Goal: Task Accomplishment & Management: Use online tool/utility

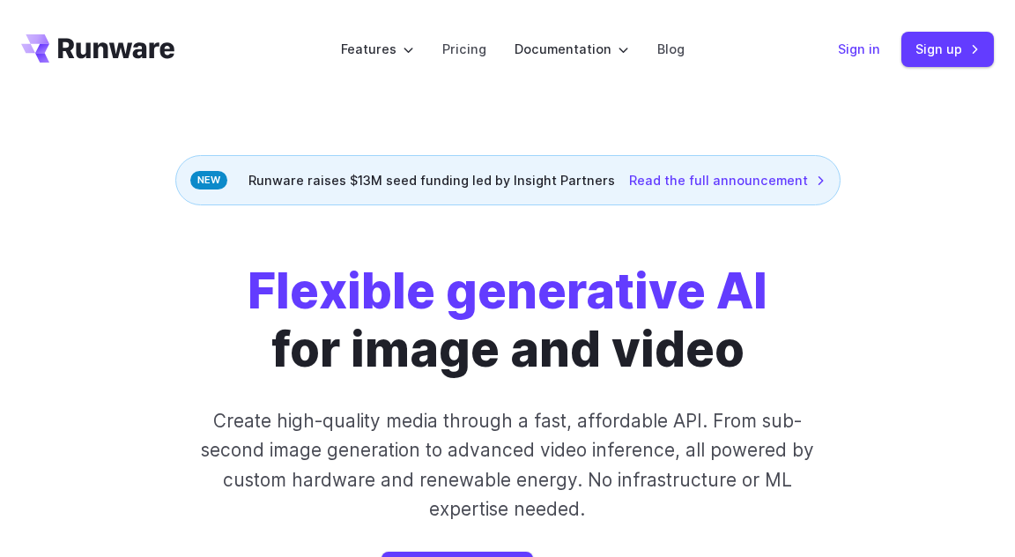
click at [860, 48] on link "Sign in" at bounding box center [859, 49] width 42 height 20
click at [944, 49] on link "Sign up" at bounding box center [948, 49] width 93 height 34
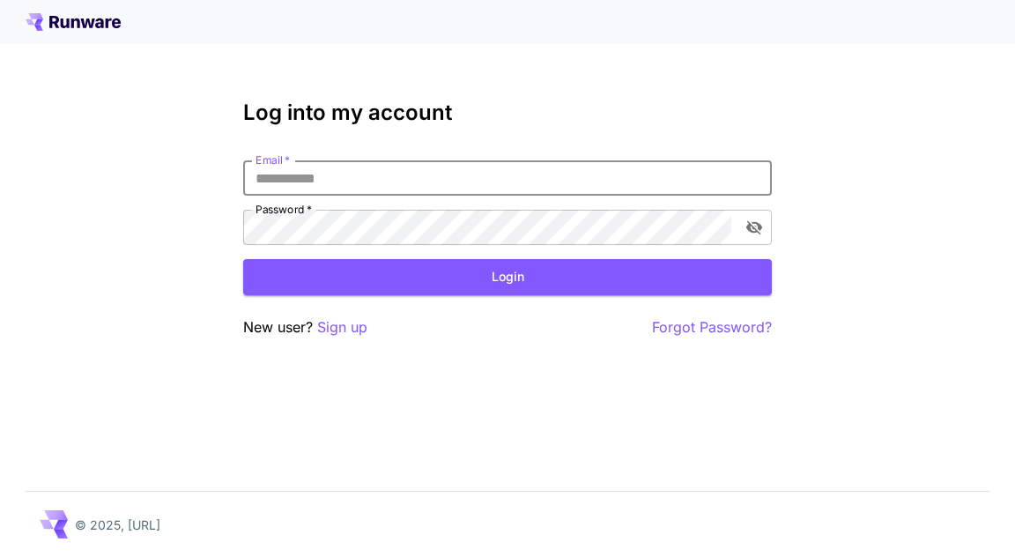
click at [382, 179] on input "Email   *" at bounding box center [507, 177] width 529 height 35
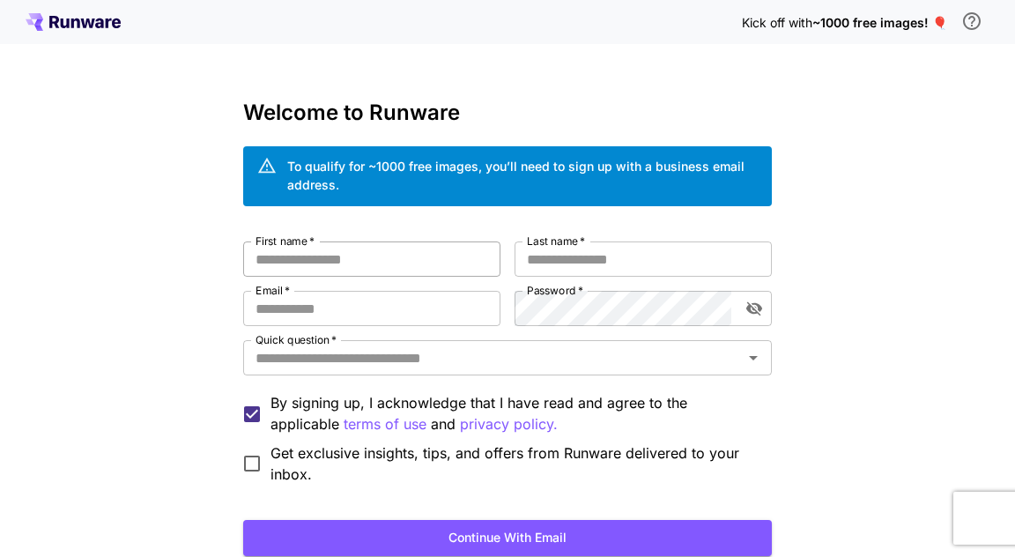
click at [336, 263] on input "First name   *" at bounding box center [371, 259] width 257 height 35
type input "*******"
click at [558, 255] on input "Last name   *" at bounding box center [643, 259] width 257 height 35
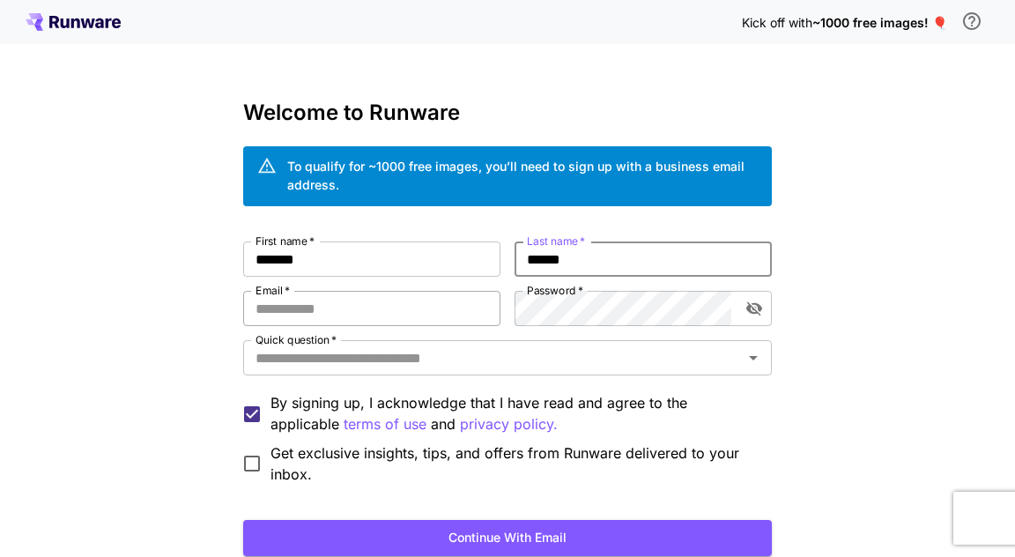
type input "******"
click at [445, 316] on input "Email   *" at bounding box center [371, 308] width 257 height 35
type input "**********"
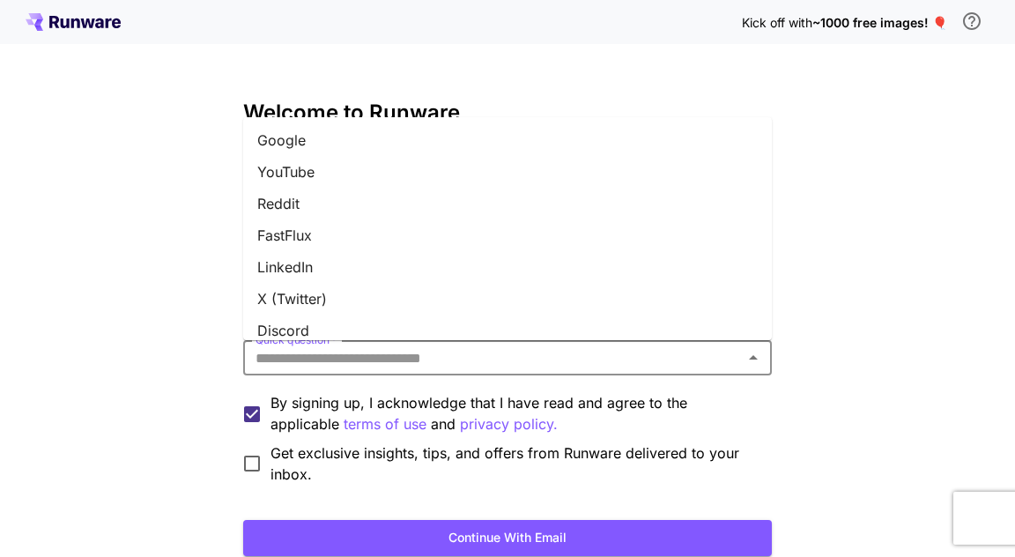
click at [516, 361] on input "Quick question   *" at bounding box center [493, 358] width 489 height 25
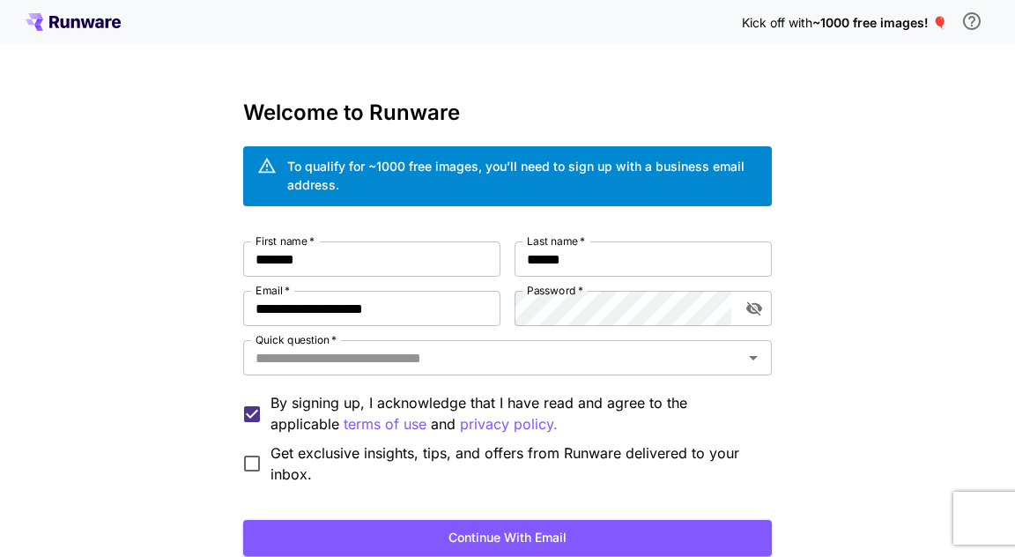
click at [133, 404] on div "**********" at bounding box center [507, 343] width 1015 height 687
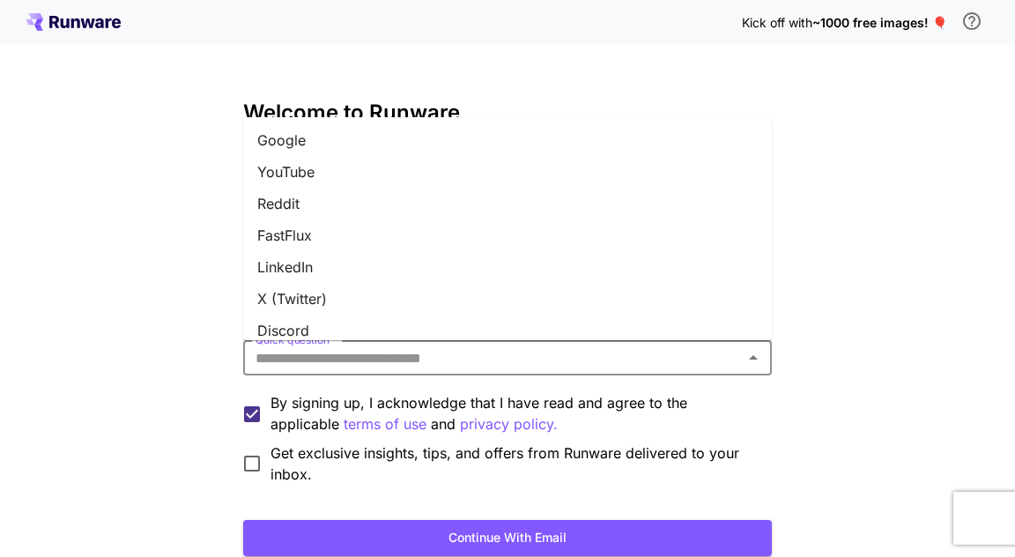
click at [342, 364] on input "Quick question   *" at bounding box center [493, 358] width 489 height 25
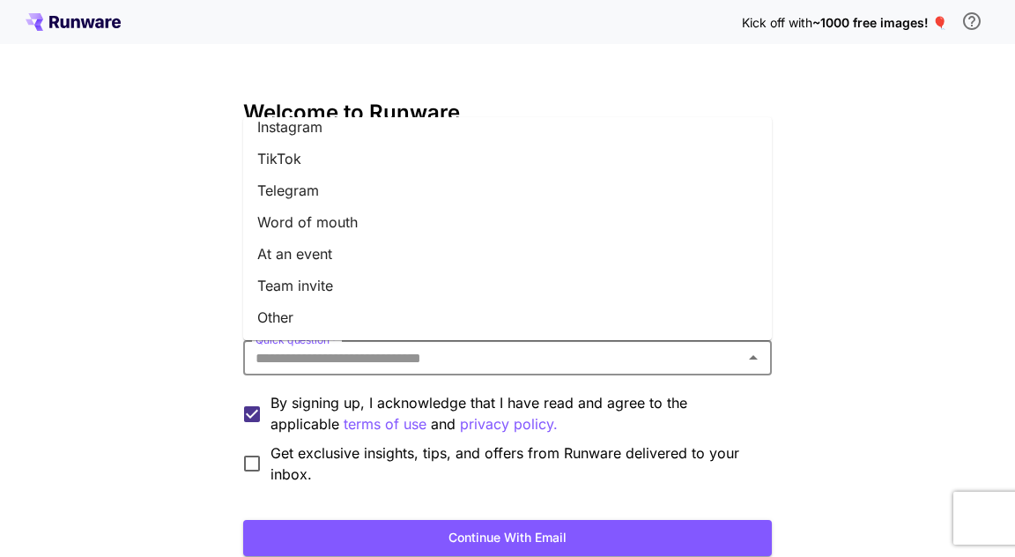
scroll to position [13, 0]
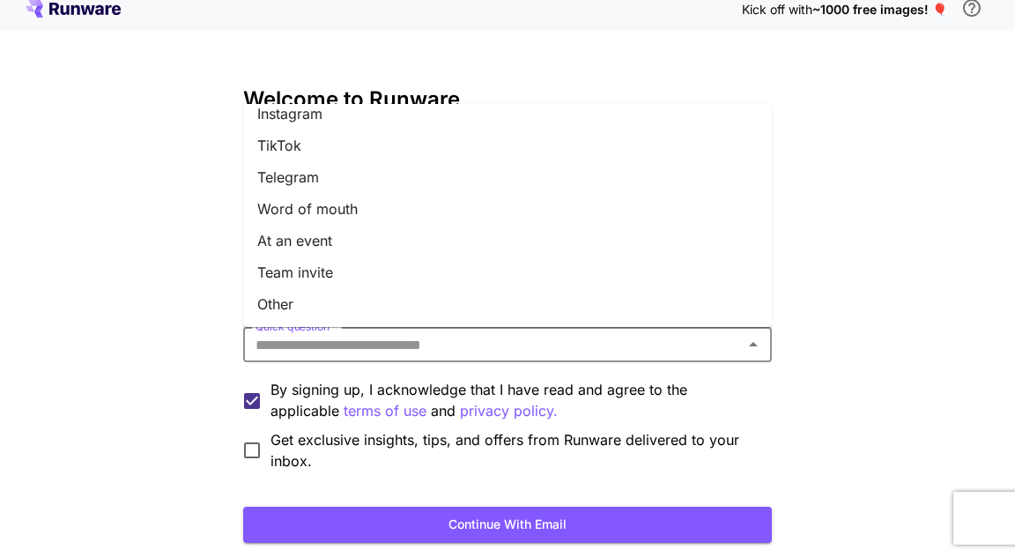
click at [294, 298] on li "Other" at bounding box center [507, 304] width 529 height 32
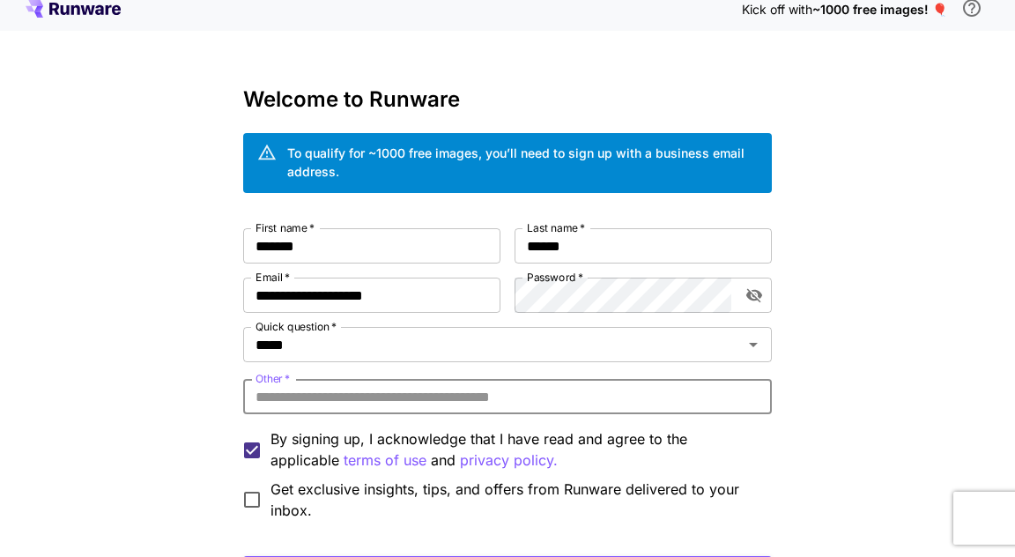
click at [339, 400] on input "Other   *" at bounding box center [507, 396] width 529 height 35
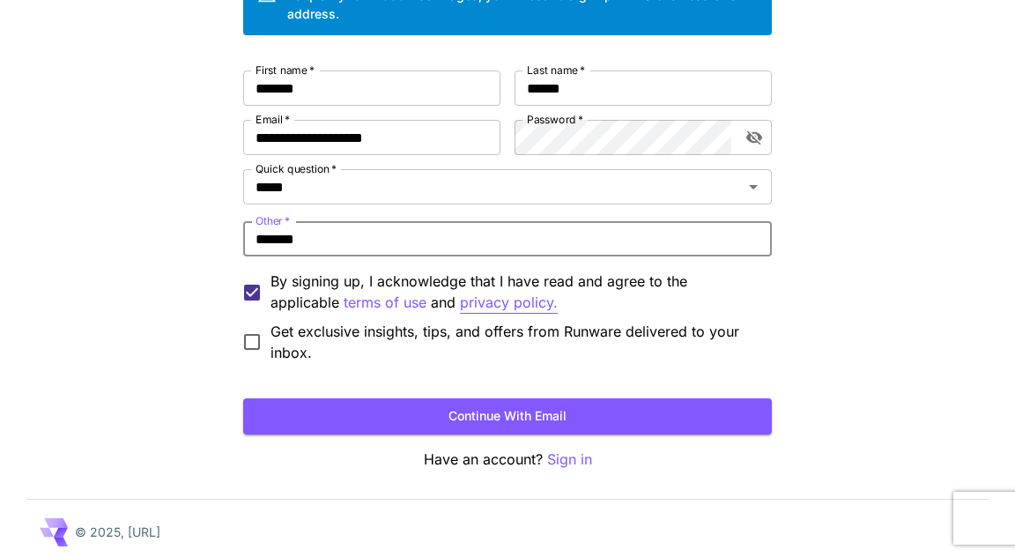
scroll to position [174, 0]
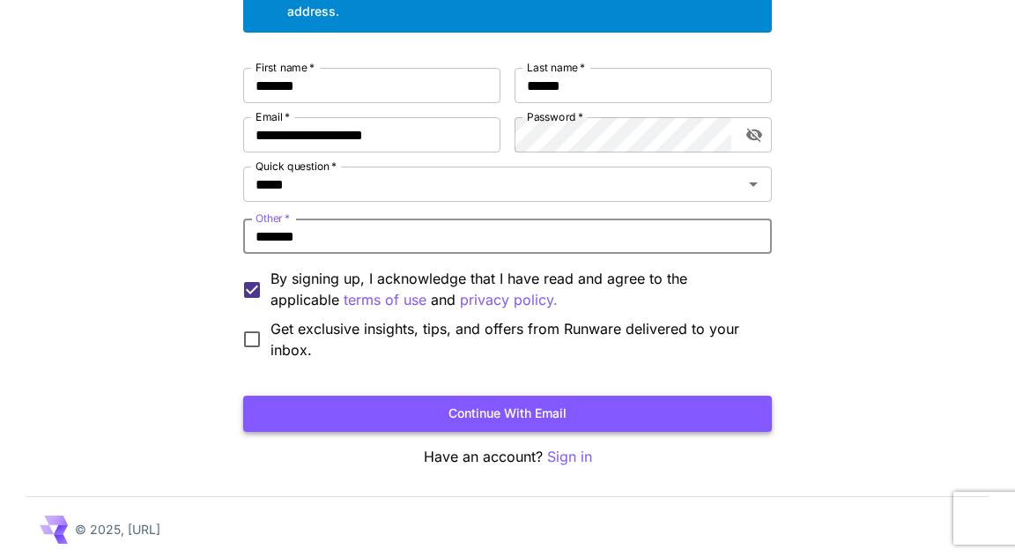
type input "*******"
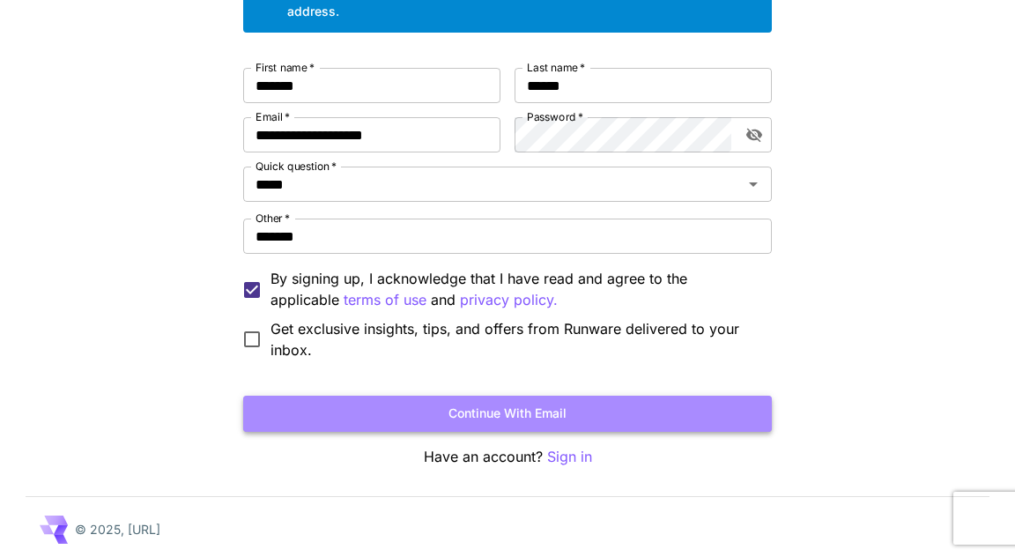
click at [514, 415] on button "Continue with email" at bounding box center [507, 414] width 529 height 36
click at [498, 410] on button "Continue with email" at bounding box center [507, 414] width 529 height 36
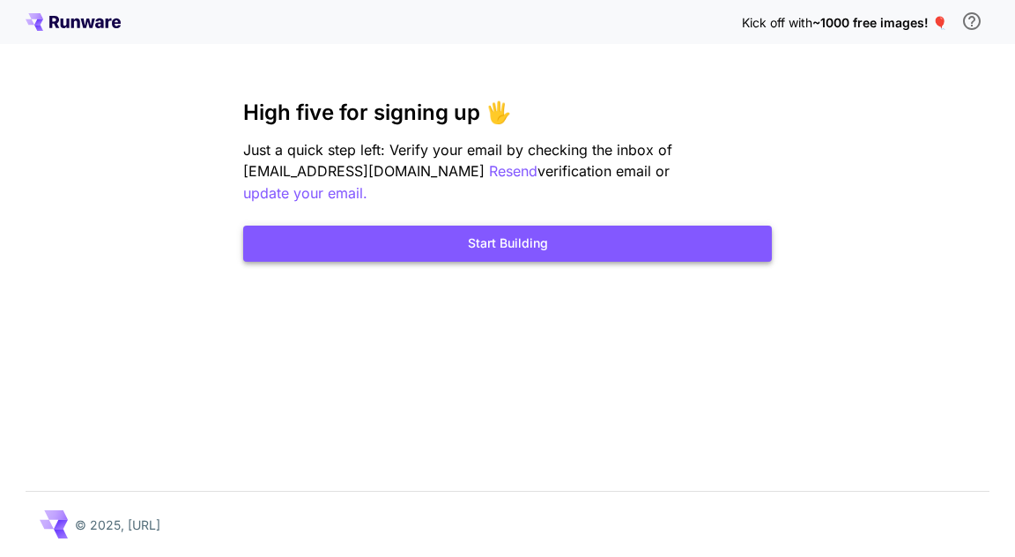
click at [514, 226] on button "Start Building" at bounding box center [507, 244] width 529 height 36
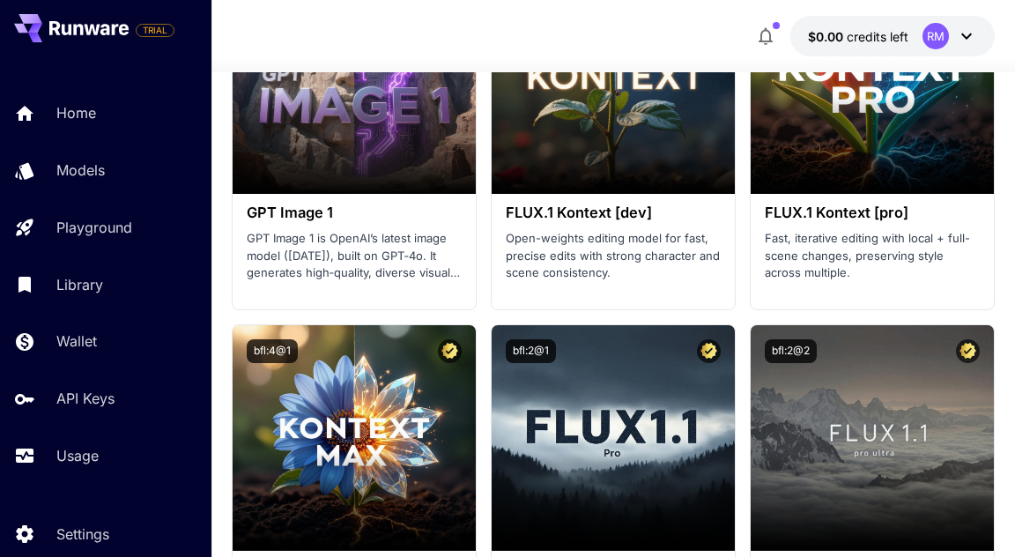
scroll to position [5051, 0]
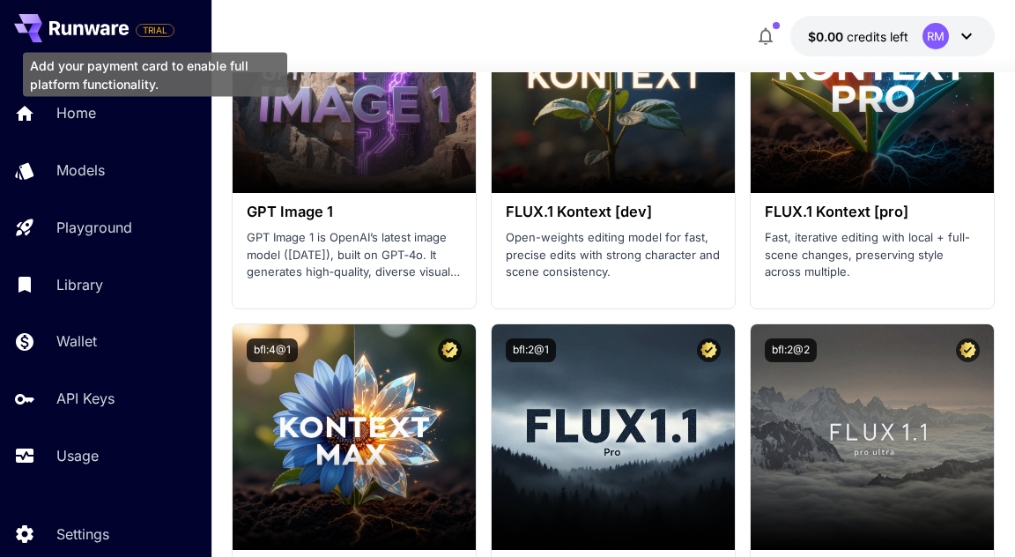
click at [158, 26] on span "TRIAL" at bounding box center [155, 30] width 37 height 13
click at [158, 29] on span "TRIAL" at bounding box center [155, 30] width 37 height 13
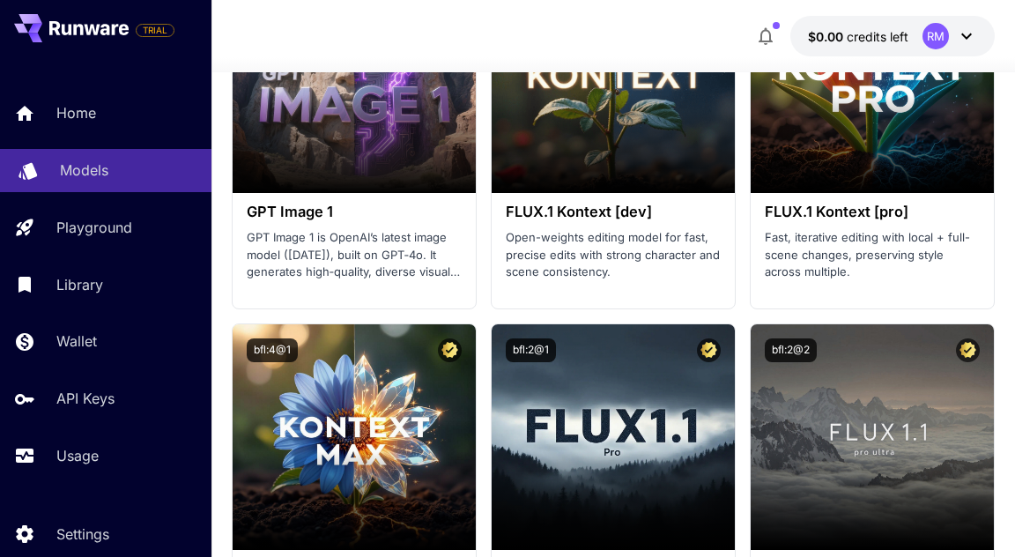
click at [86, 168] on p "Models" at bounding box center [84, 170] width 48 height 21
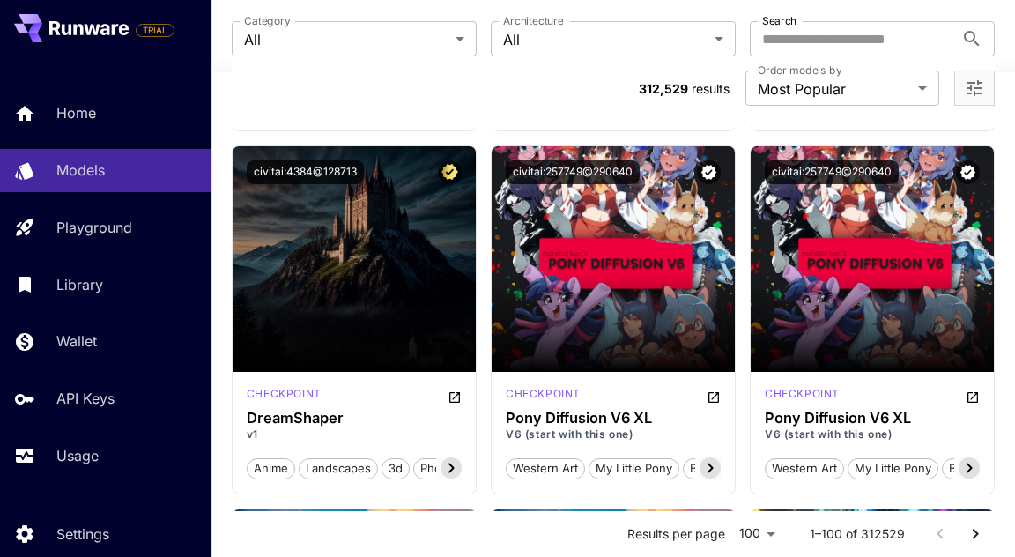
scroll to position [2629, 0]
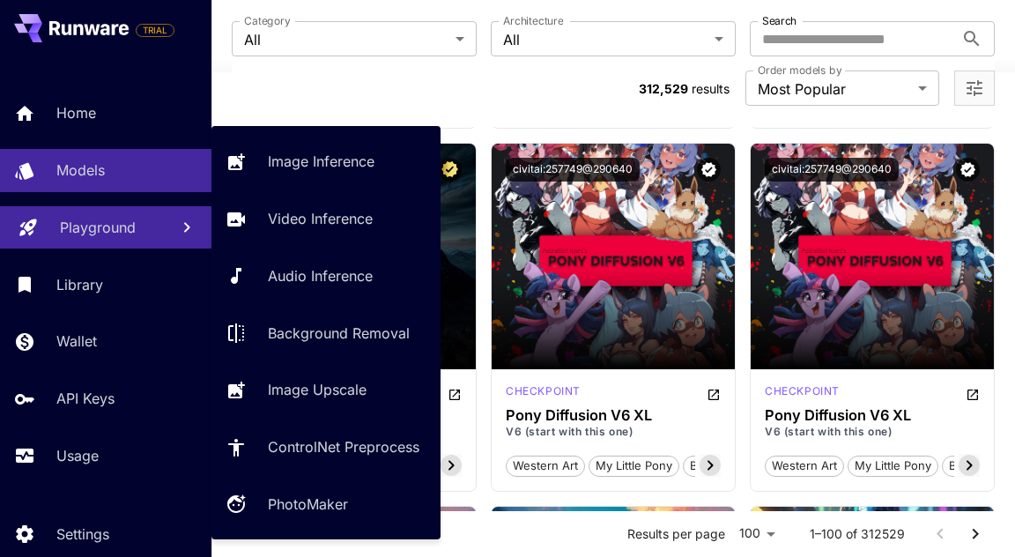
click at [114, 229] on p "Playground" at bounding box center [98, 227] width 76 height 21
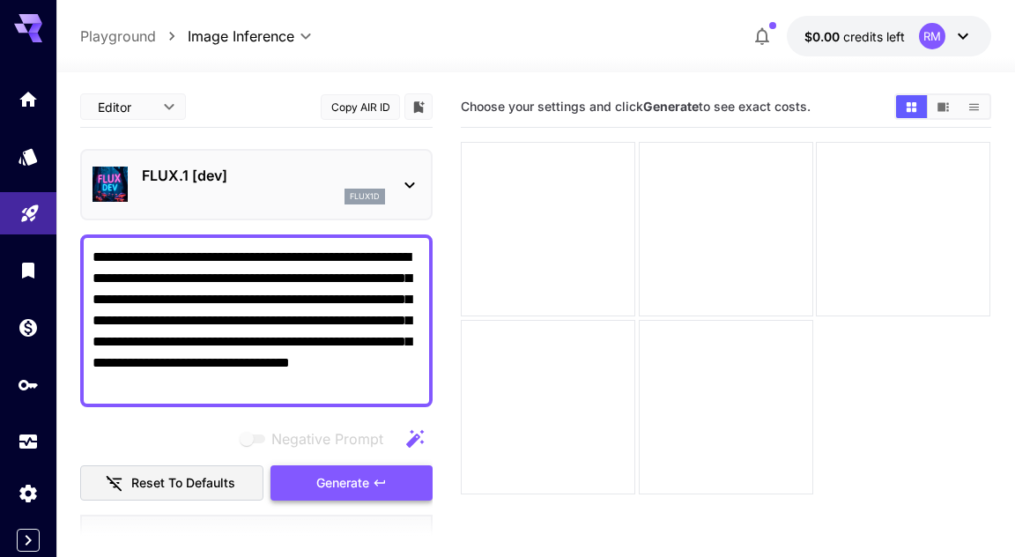
click at [322, 474] on span "Generate" at bounding box center [342, 483] width 53 height 22
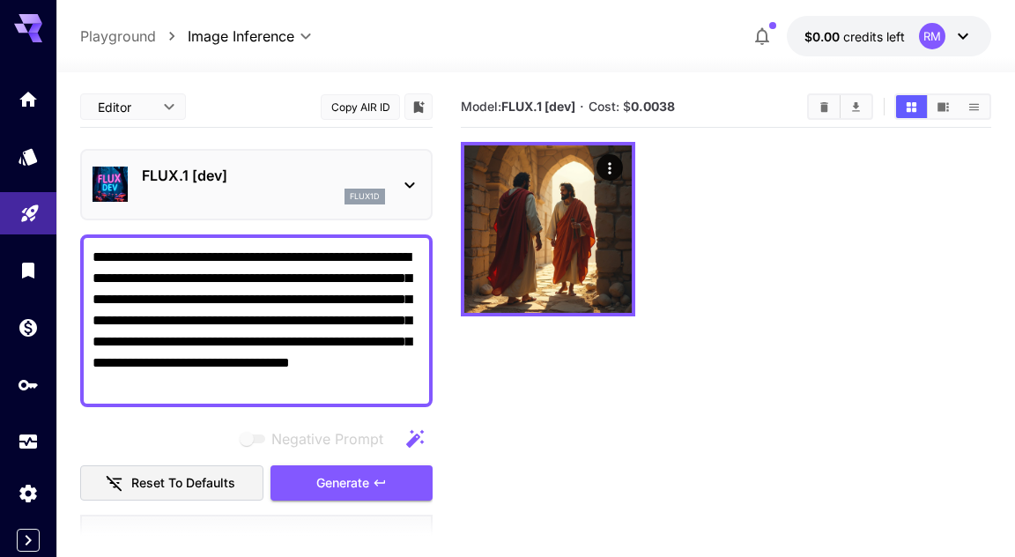
click at [413, 381] on textarea "**********" at bounding box center [257, 321] width 328 height 148
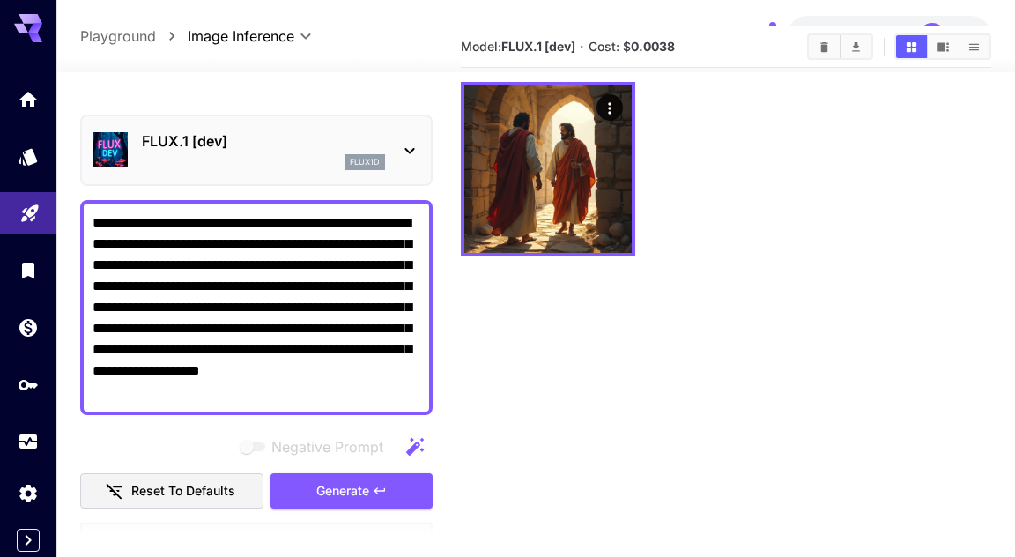
scroll to position [36, 0]
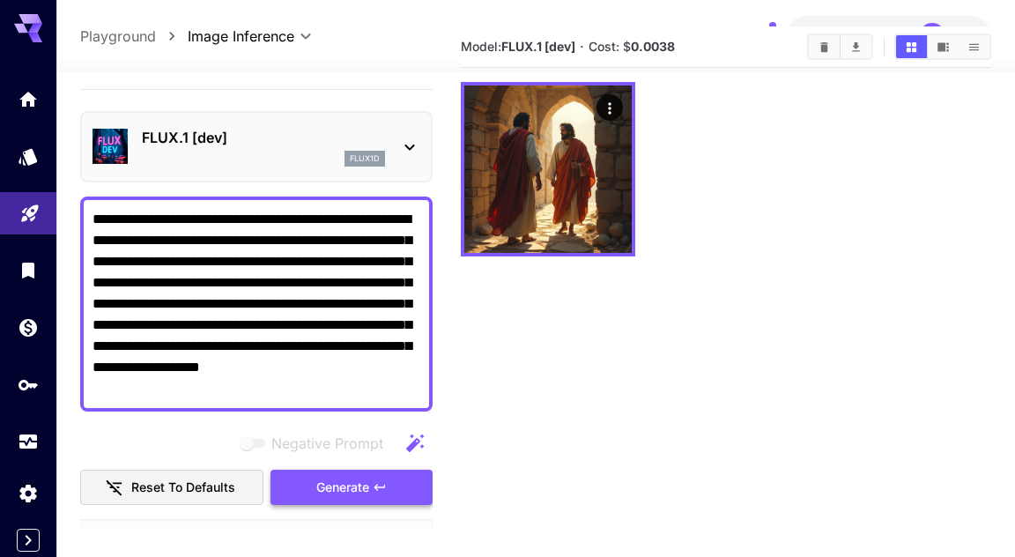
click at [373, 487] on icon "button" at bounding box center [380, 487] width 14 height 14
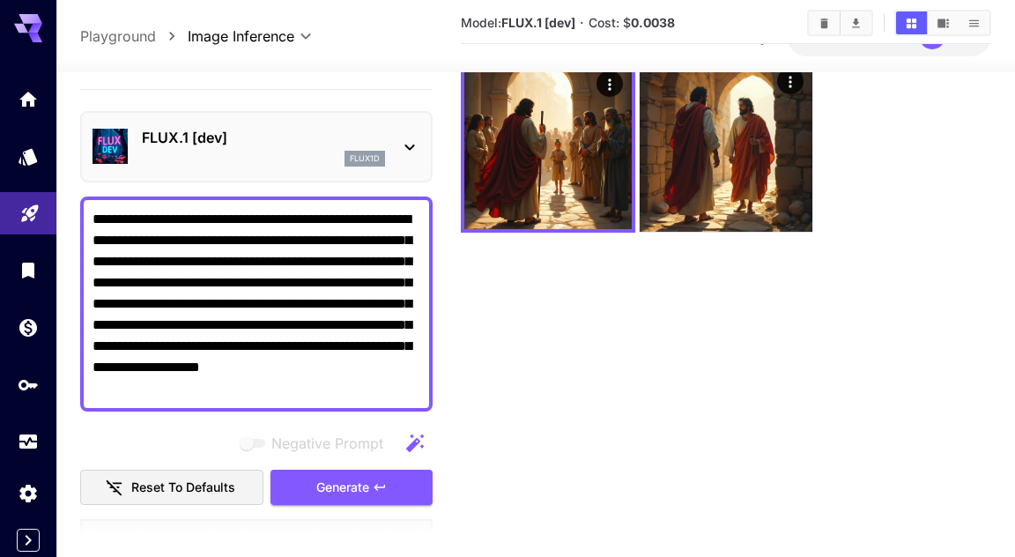
scroll to position [139, 0]
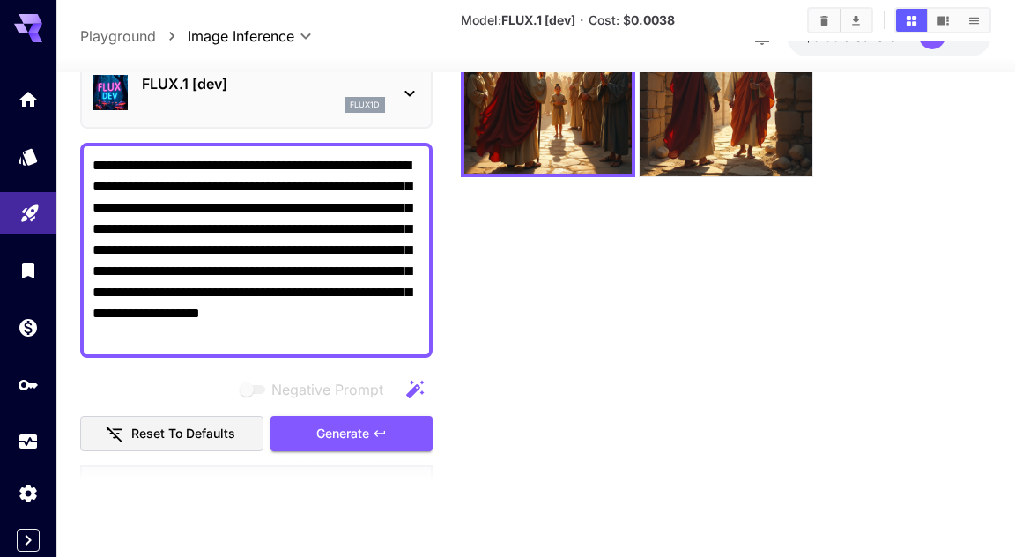
click at [406, 337] on textarea "**********" at bounding box center [257, 250] width 328 height 190
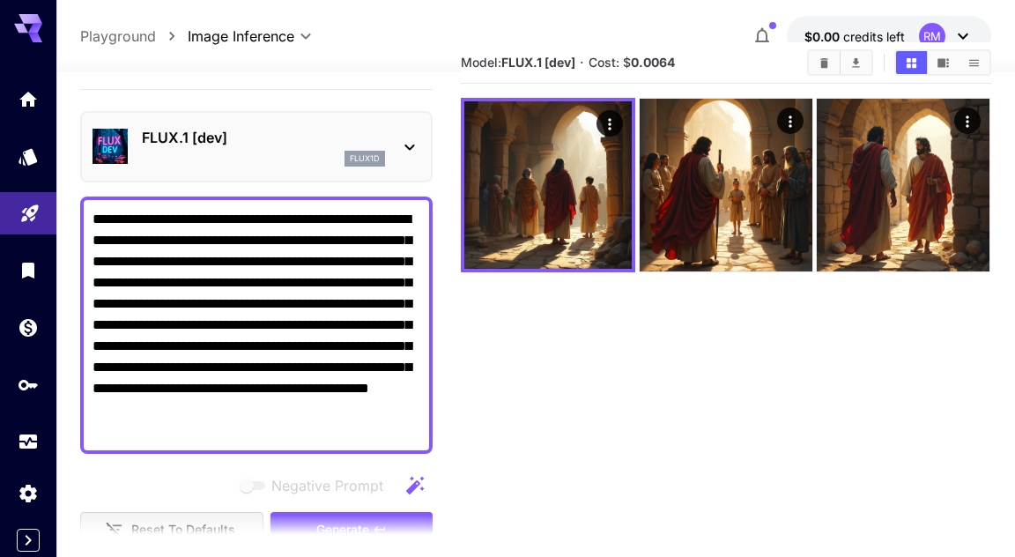
scroll to position [43, 0]
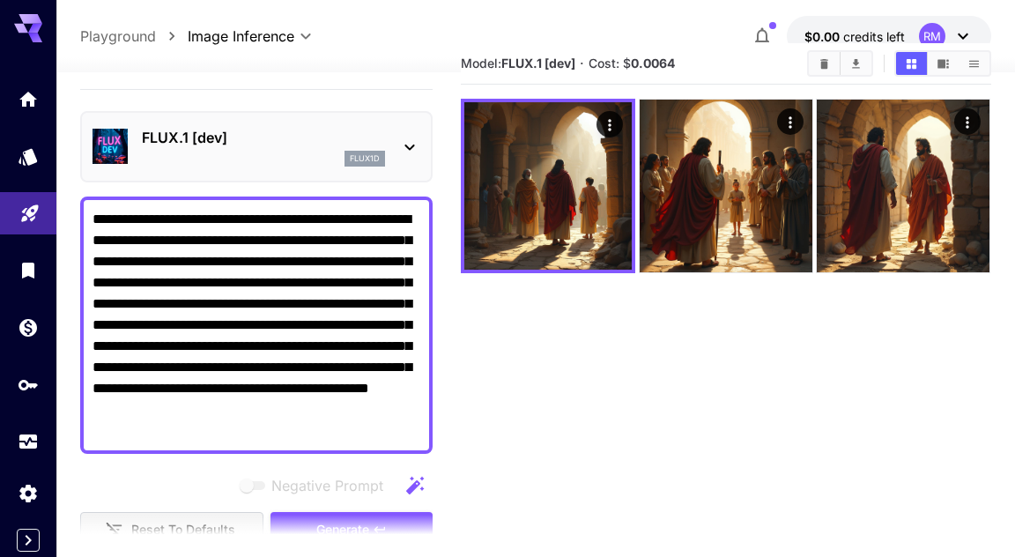
type textarea "**********"
click at [410, 147] on icon at bounding box center [409, 147] width 21 height 21
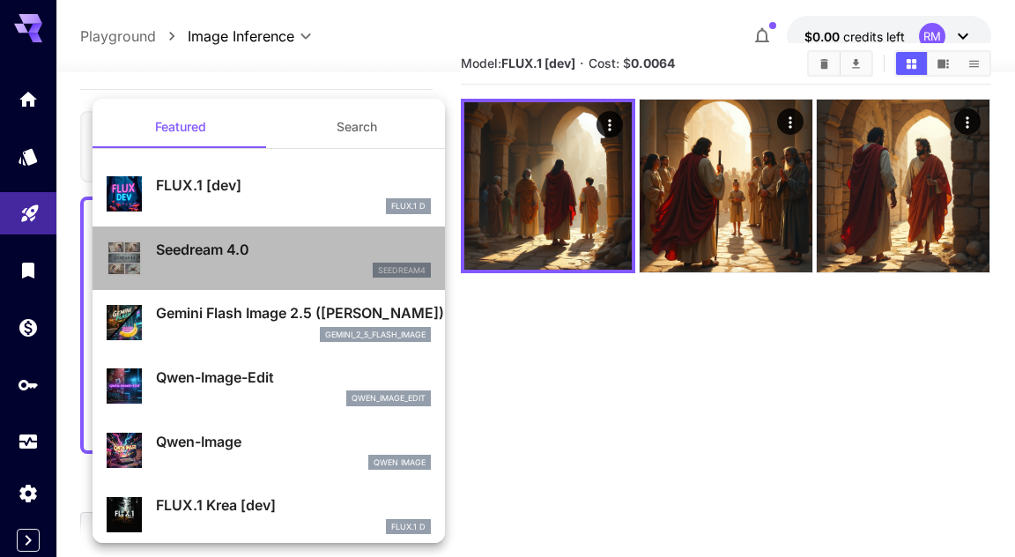
click at [330, 257] on p "Seedream 4.0" at bounding box center [293, 249] width 275 height 21
type input "**********"
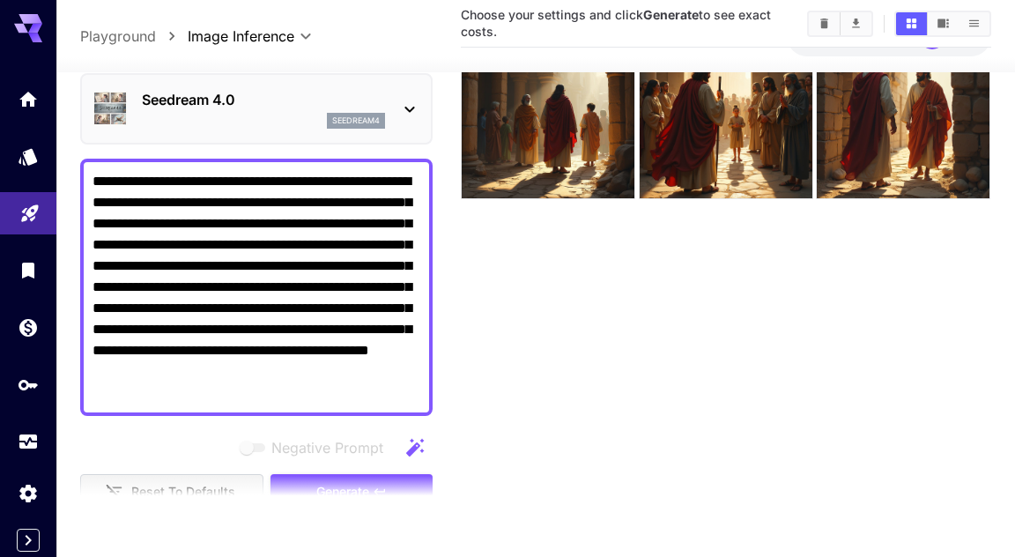
scroll to position [139, 0]
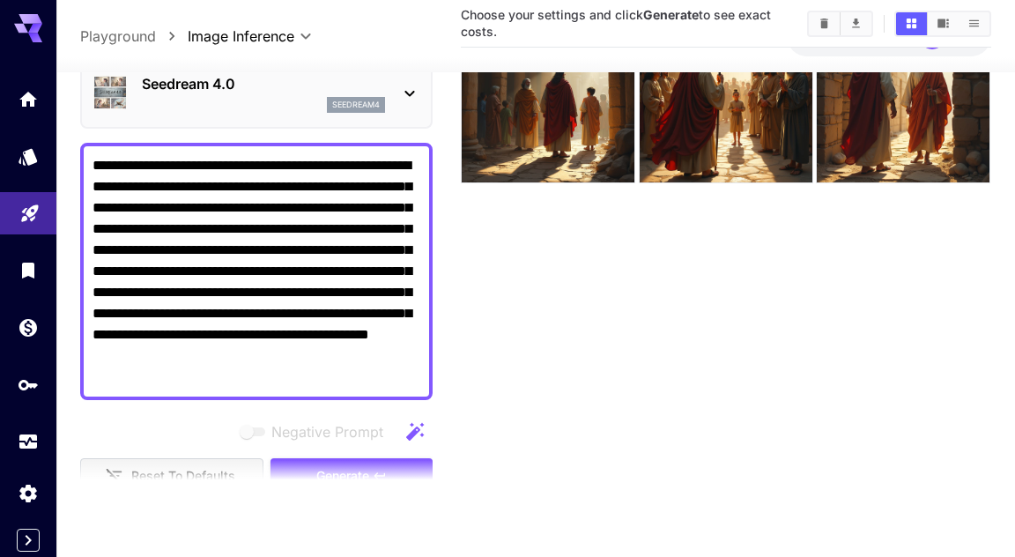
click at [367, 471] on section at bounding box center [256, 482] width 353 height 44
click at [413, 426] on icon "button" at bounding box center [415, 431] width 21 height 21
click at [383, 465] on section at bounding box center [256, 482] width 353 height 44
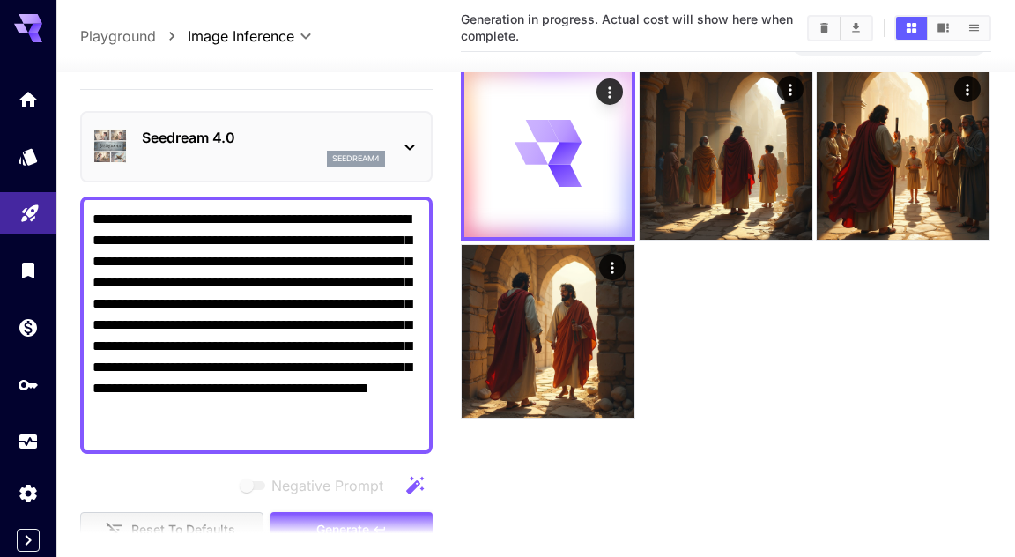
scroll to position [78, 0]
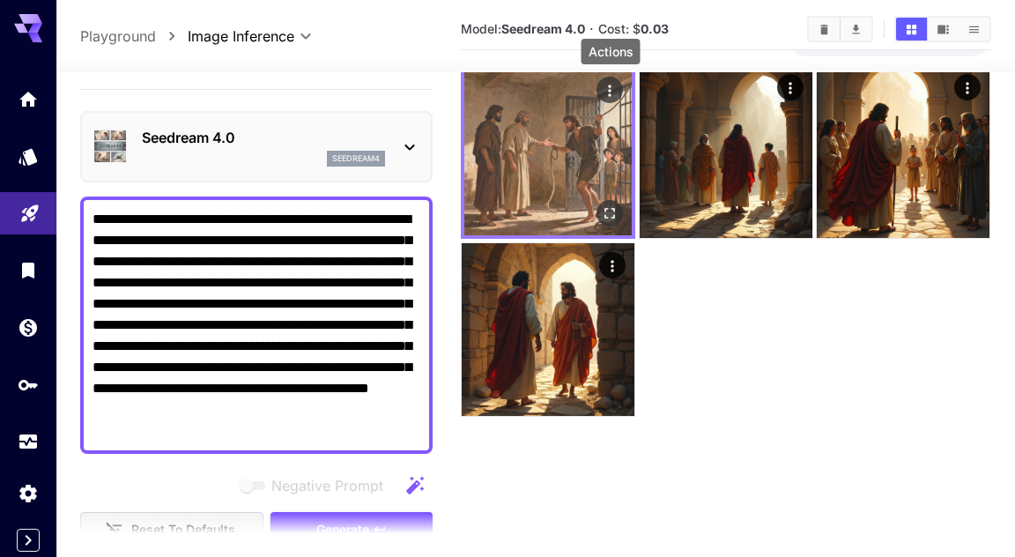
click at [612, 90] on icon "Actions" at bounding box center [611, 91] width 18 height 18
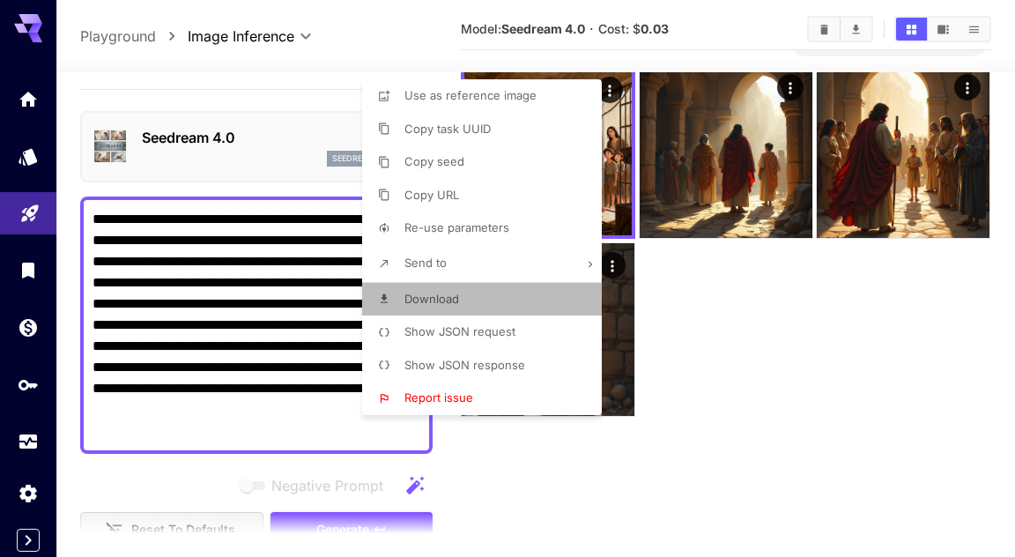
click at [431, 301] on span "Download" at bounding box center [432, 299] width 55 height 14
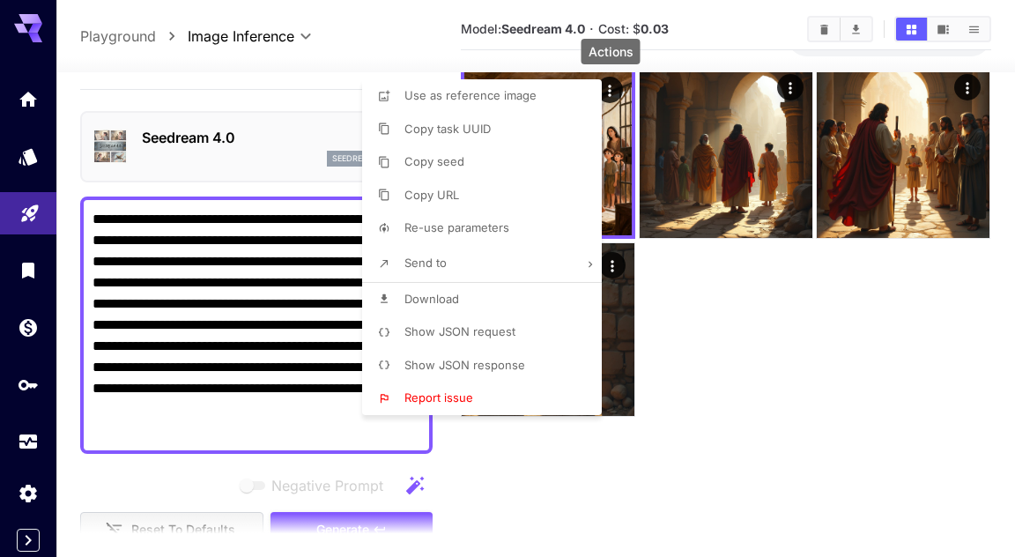
click at [749, 296] on div at bounding box center [507, 278] width 1015 height 557
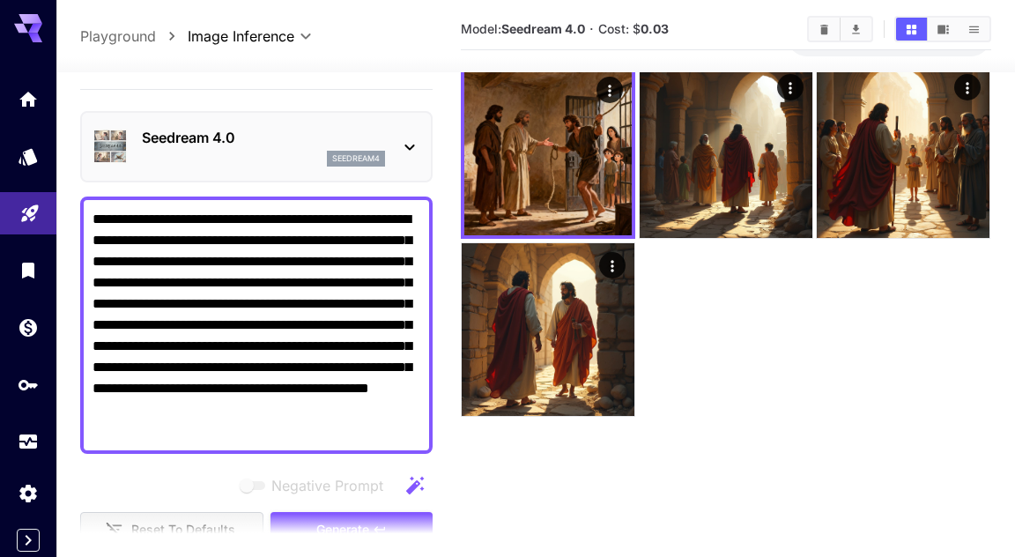
click at [749, 311] on div at bounding box center [726, 240] width 531 height 353
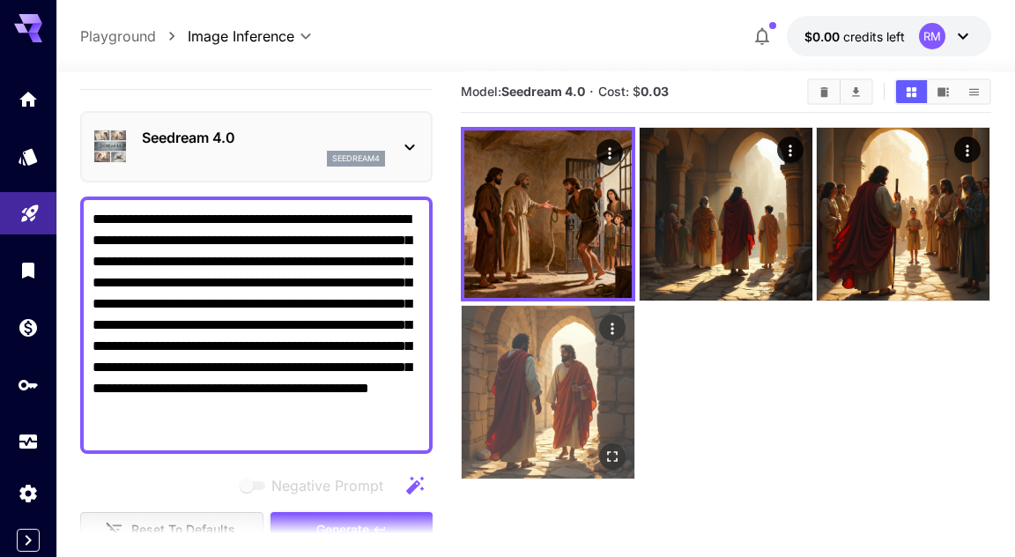
scroll to position [9, 0]
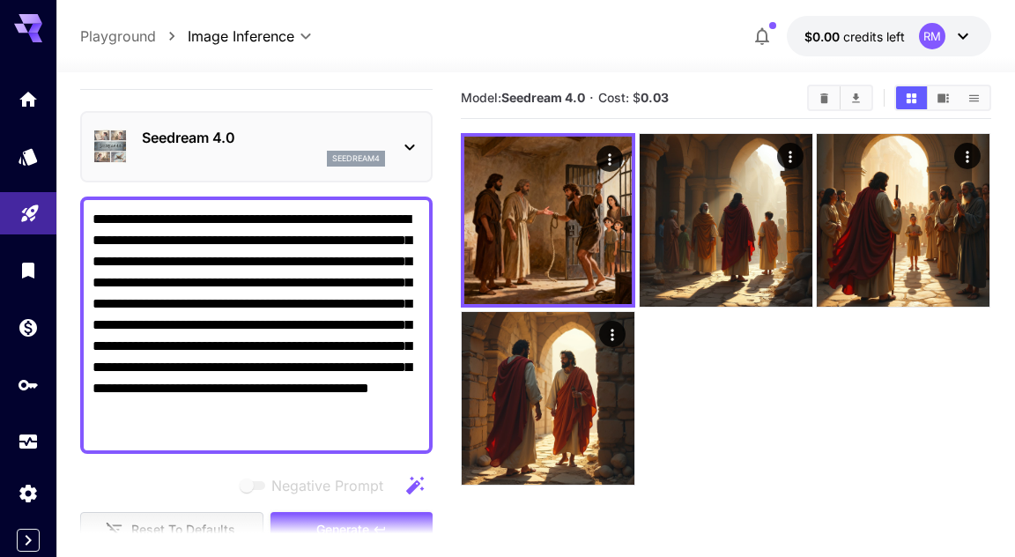
click at [840, 388] on div at bounding box center [726, 309] width 531 height 353
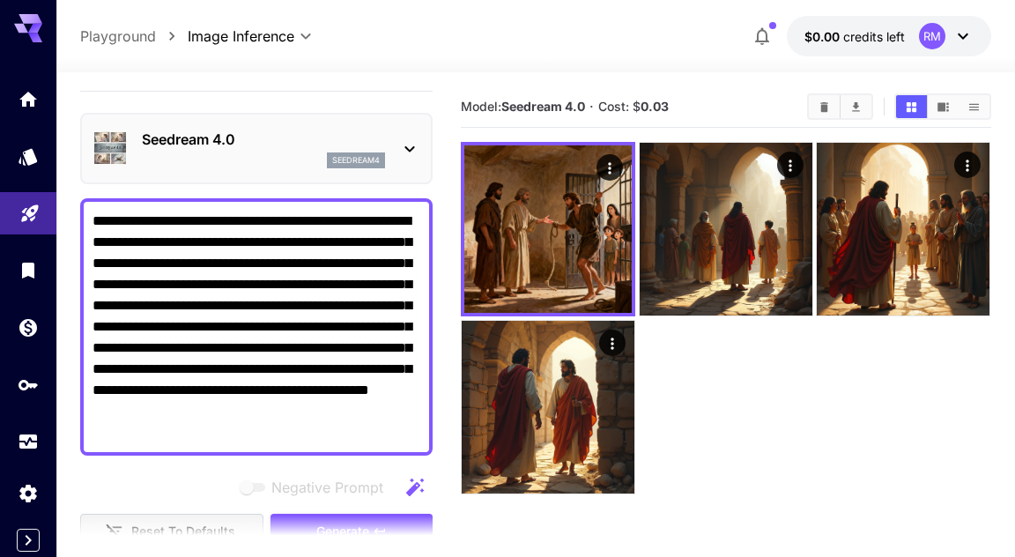
click at [929, 32] on div "RM" at bounding box center [932, 36] width 26 height 26
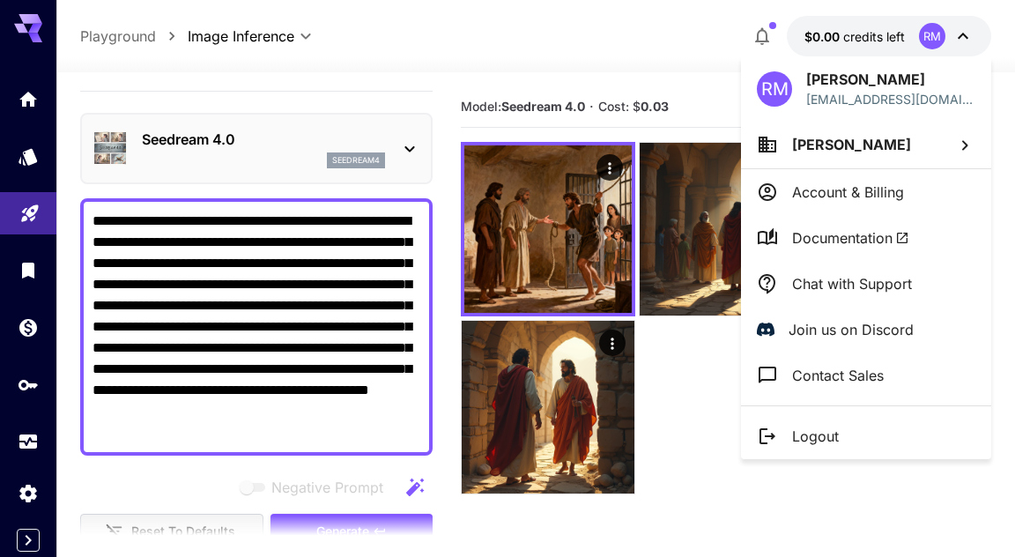
click at [891, 184] on p "Account & Billing" at bounding box center [848, 192] width 112 height 21
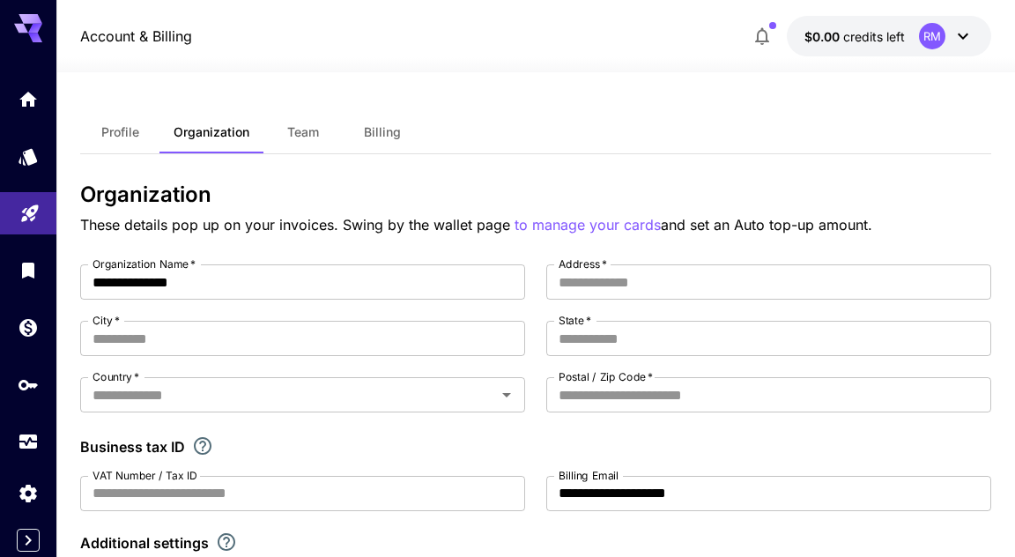
click at [896, 124] on div "Profile Organization Team Billing" at bounding box center [535, 132] width 911 height 43
click at [125, 136] on span "Profile" at bounding box center [120, 132] width 38 height 16
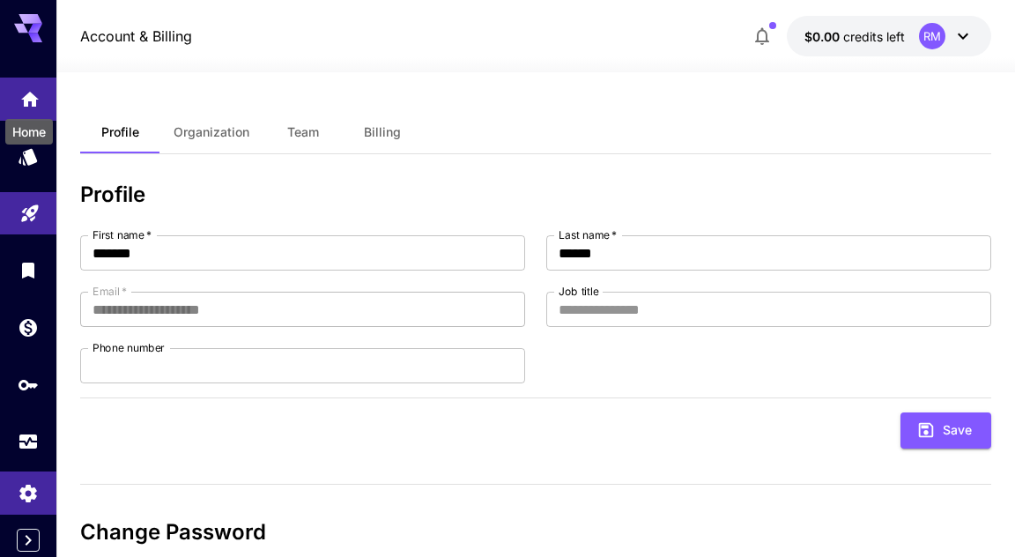
click at [27, 95] on icon "Home" at bounding box center [30, 93] width 18 height 15
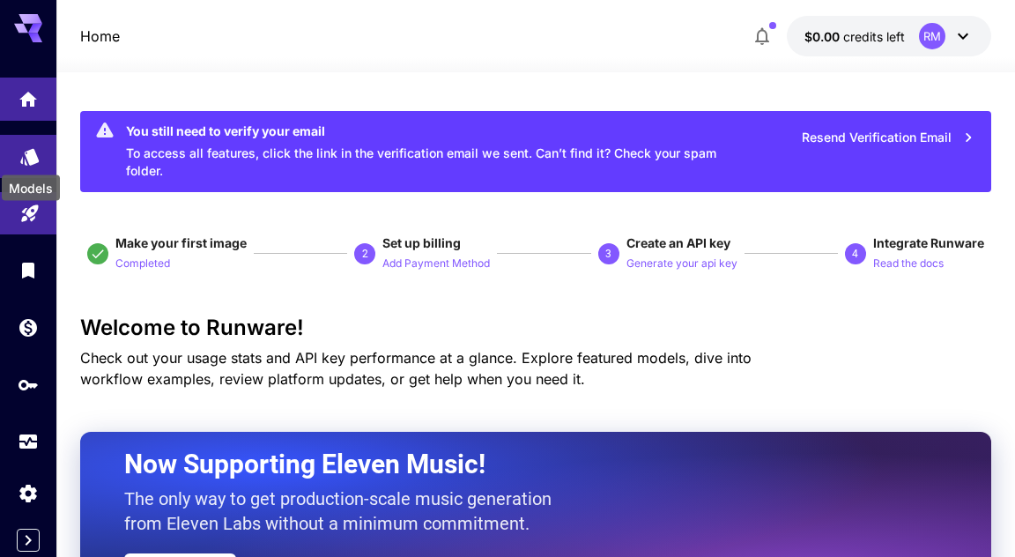
click at [28, 159] on icon "Models" at bounding box center [29, 152] width 19 height 17
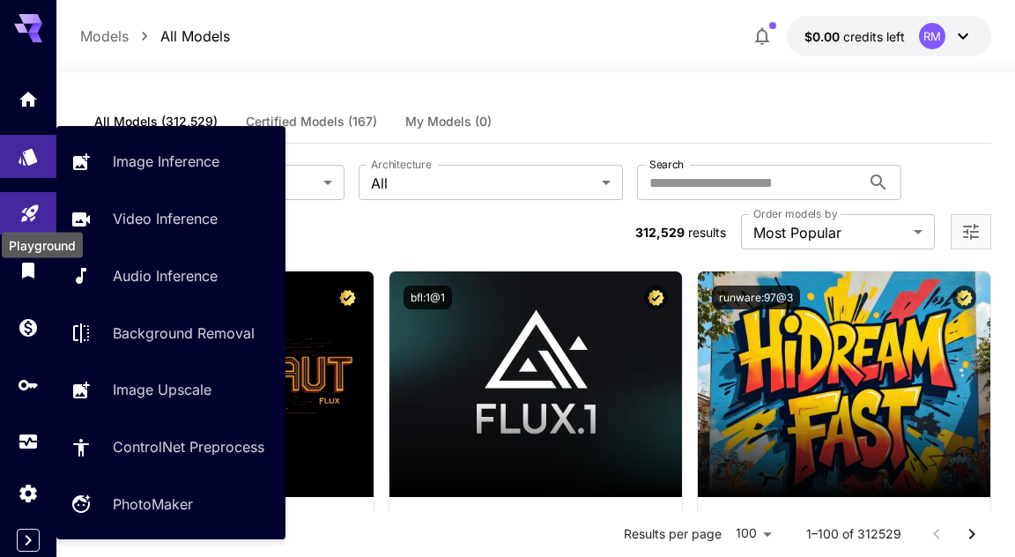
click at [32, 214] on icon "Playground" at bounding box center [29, 207] width 21 height 21
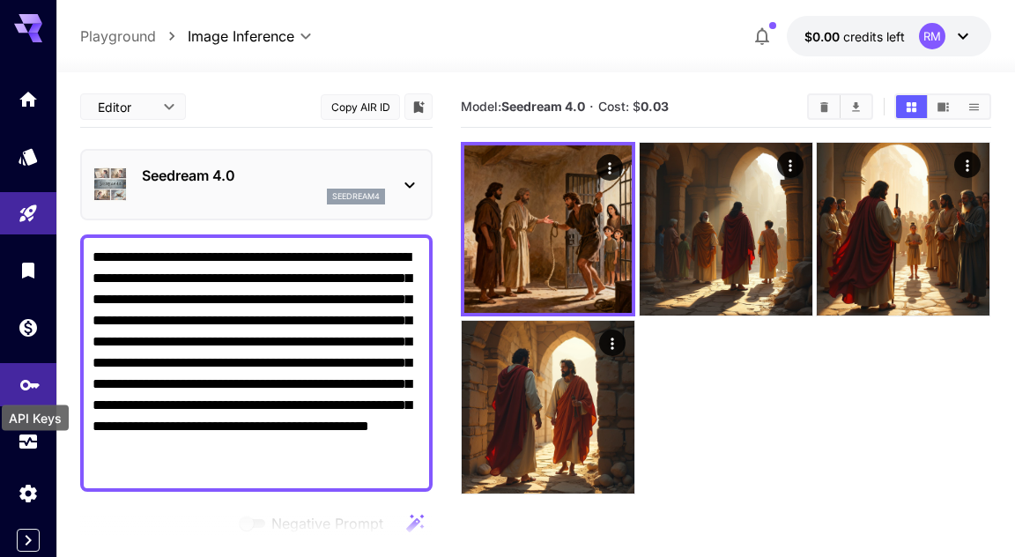
click at [34, 390] on icon "API Keys" at bounding box center [29, 379] width 21 height 21
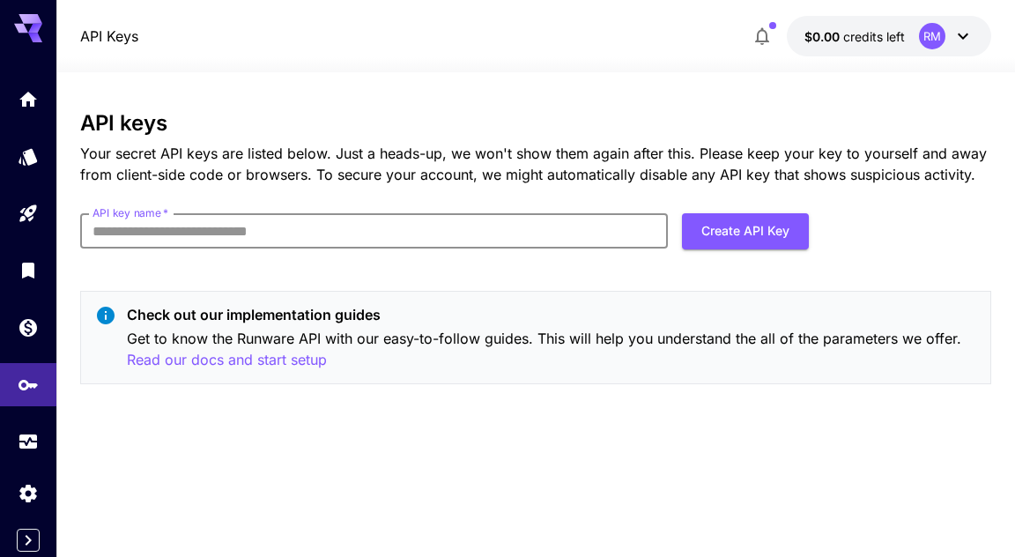
click at [367, 234] on input "API key name   *" at bounding box center [374, 230] width 588 height 35
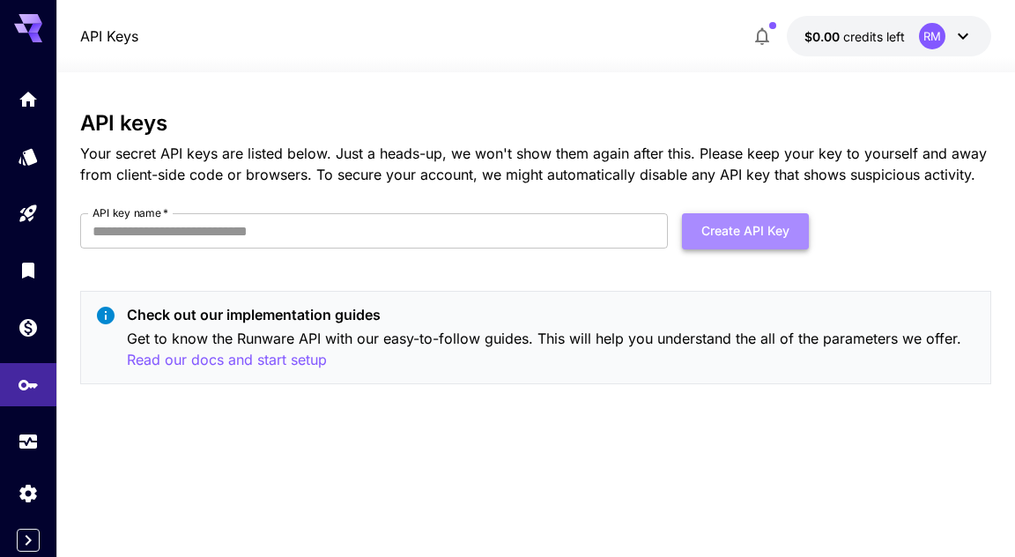
click at [755, 231] on button "Create API Key" at bounding box center [745, 231] width 127 height 36
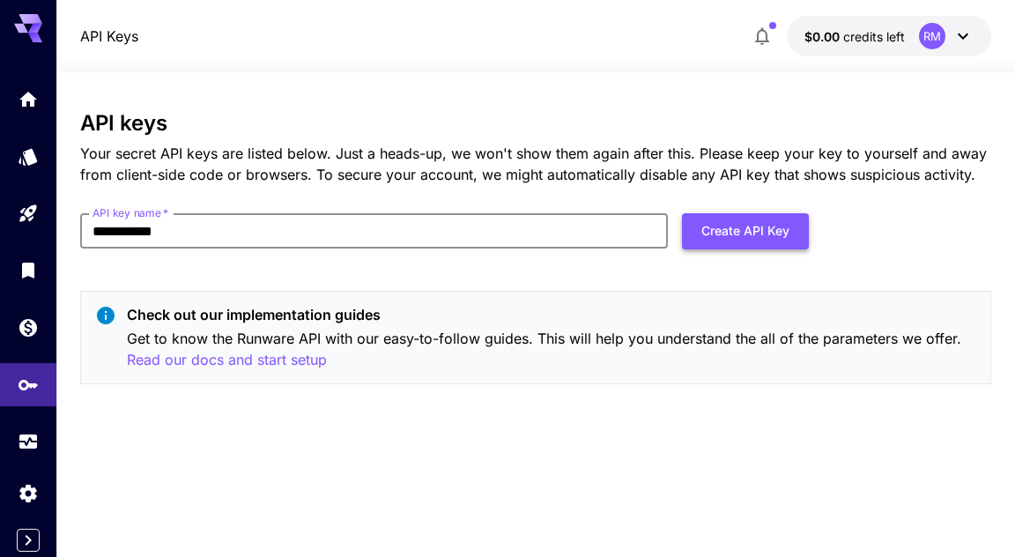
type input "**********"
click at [744, 233] on button "Create API Key" at bounding box center [745, 231] width 127 height 36
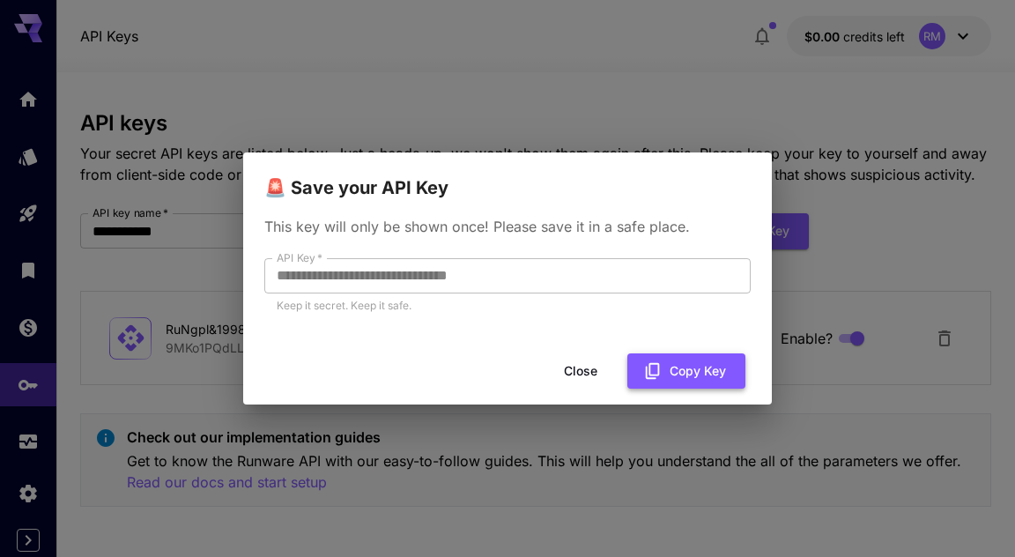
click at [677, 366] on button "Copy Key" at bounding box center [687, 371] width 118 height 36
click at [589, 450] on div "**********" at bounding box center [507, 278] width 1015 height 557
click at [589, 372] on button "Close" at bounding box center [580, 371] width 79 height 36
